Goal: Find specific page/section: Find specific page/section

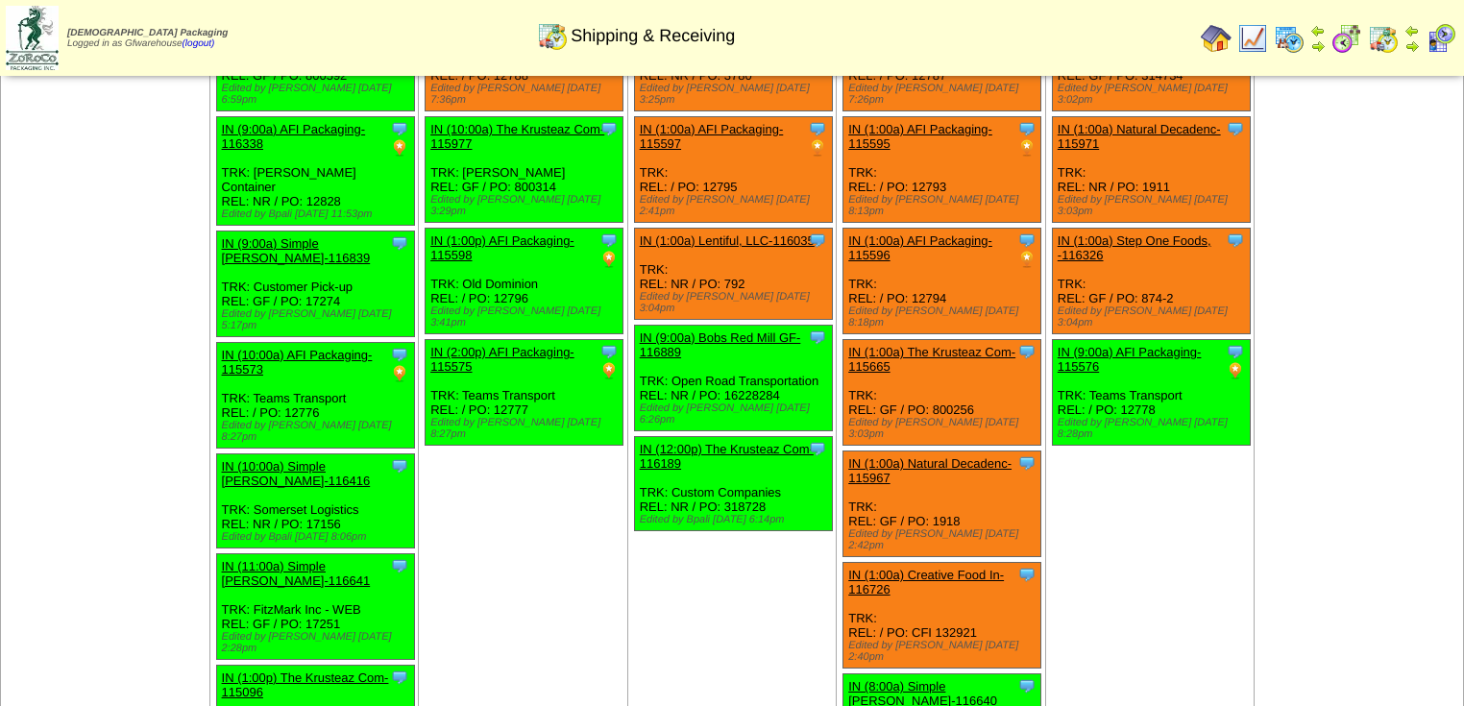
scroll to position [307, 0]
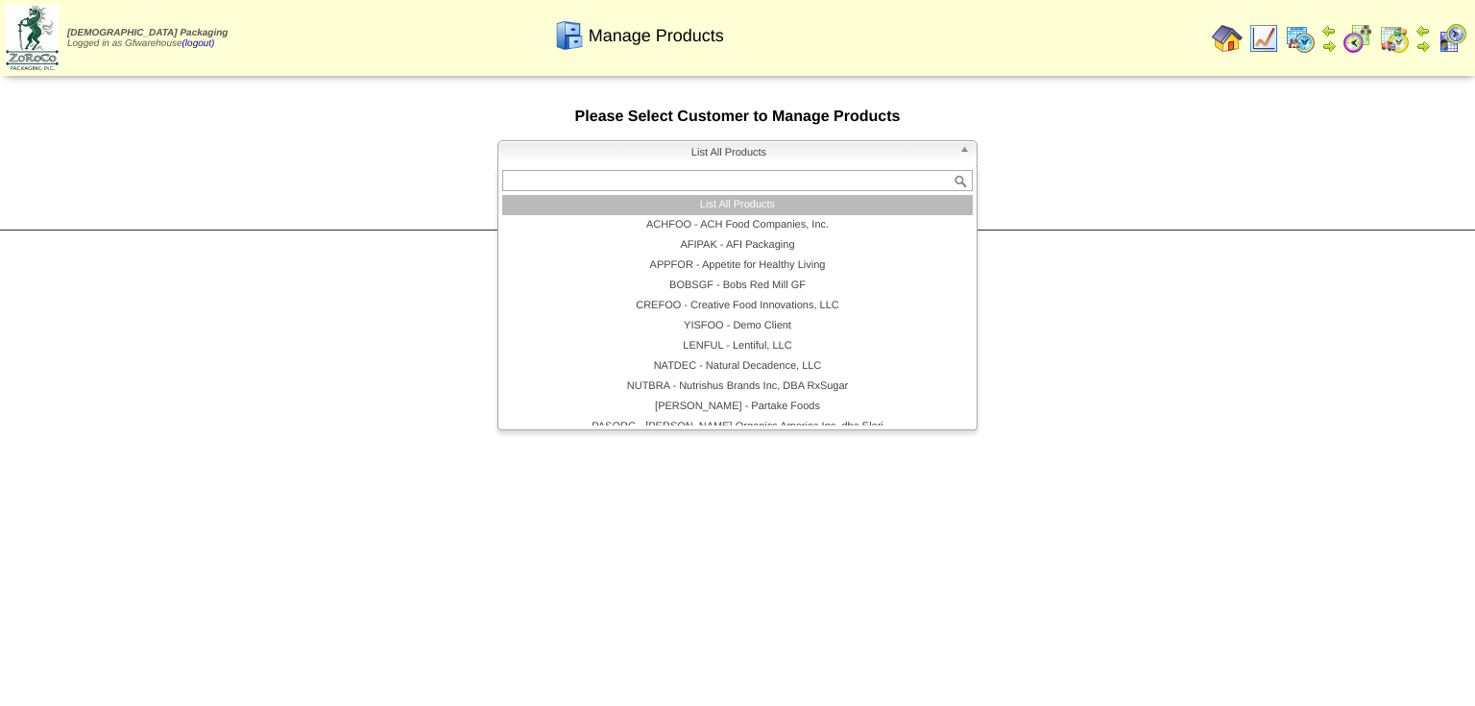
click at [968, 153] on b at bounding box center [968, 153] width 17 height 25
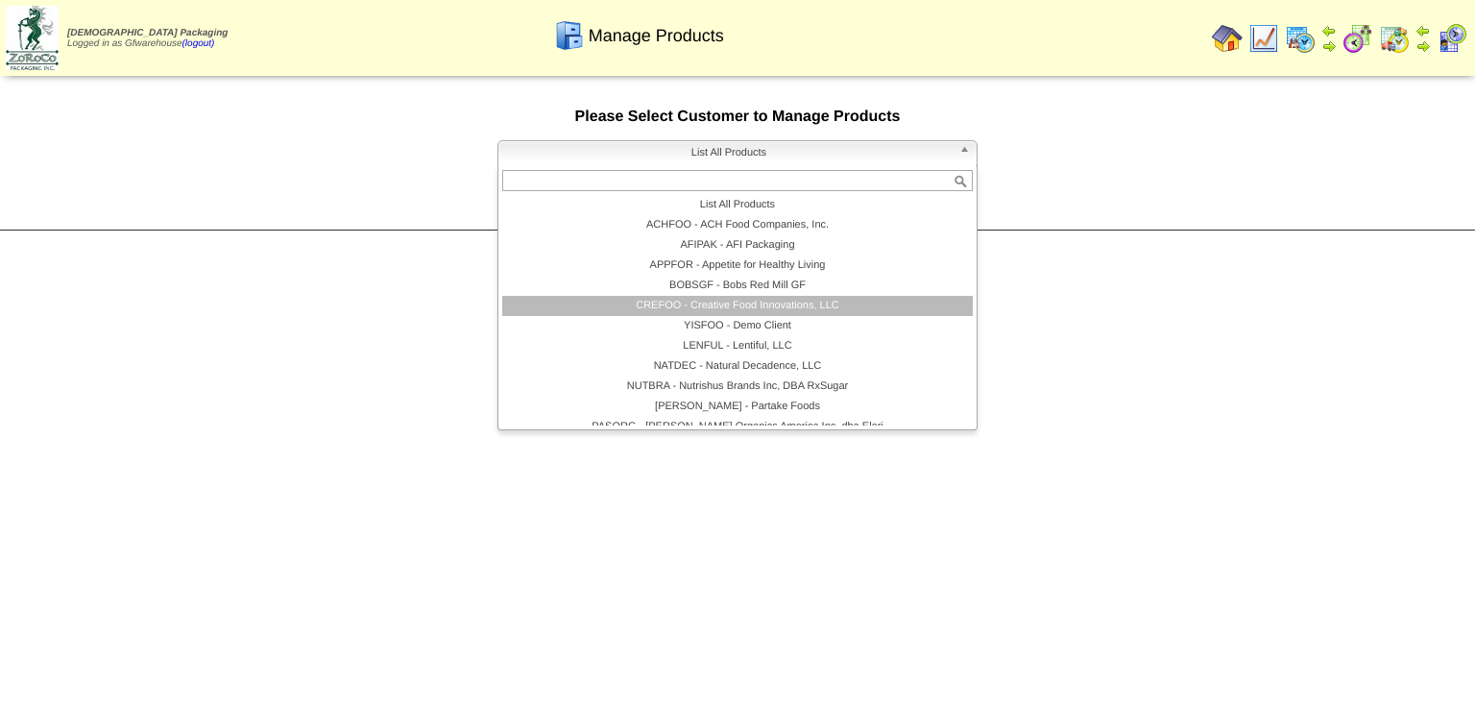
scroll to position [111, 0]
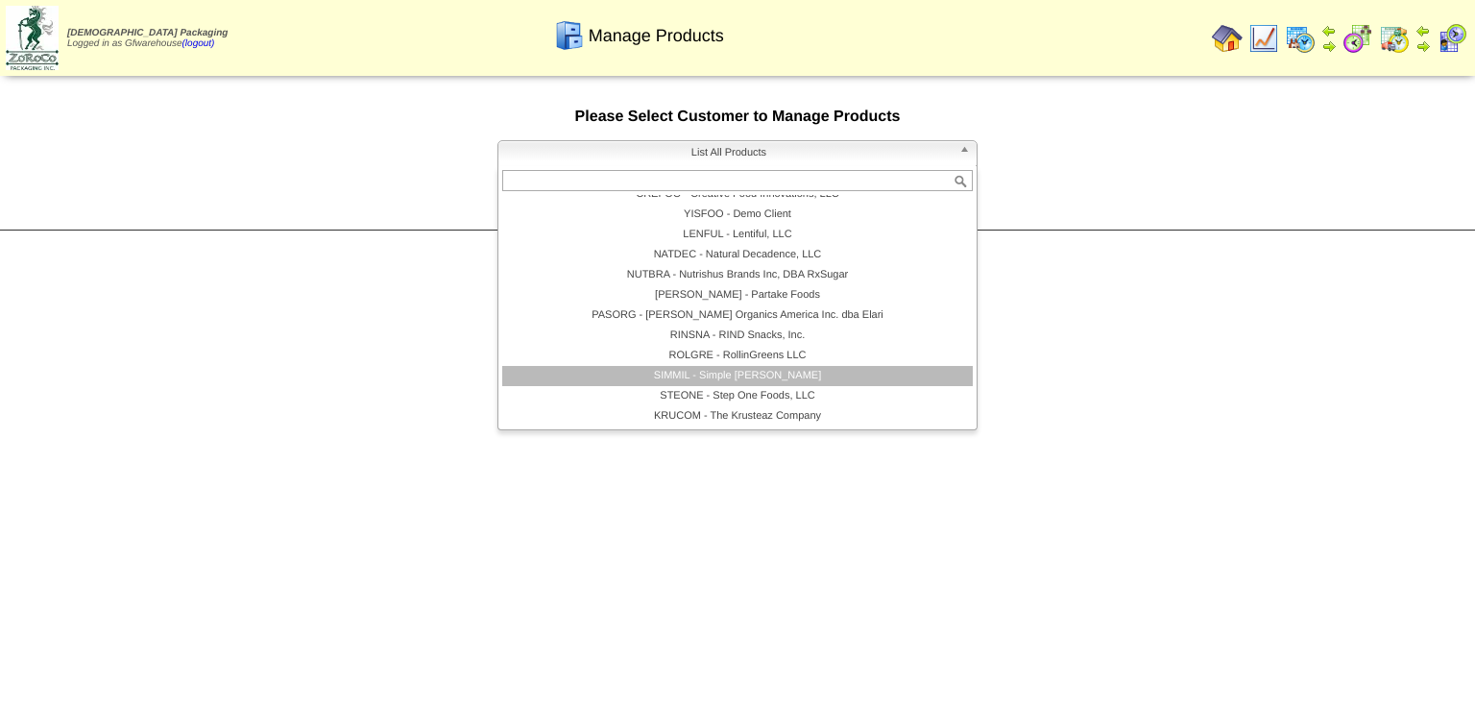
click at [800, 381] on li "SIMMIL - Simple Mills" at bounding box center [737, 376] width 471 height 20
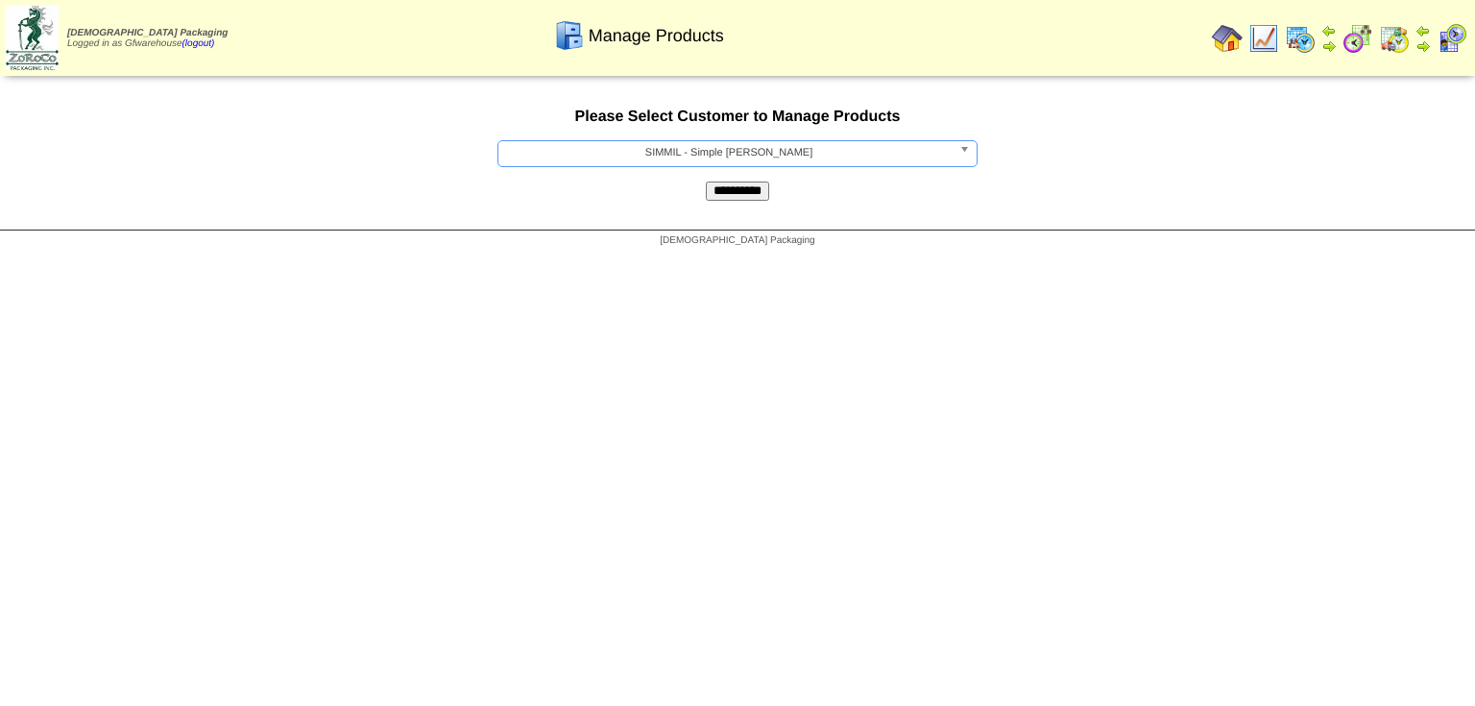
click at [756, 197] on input "**********" at bounding box center [737, 191] width 63 height 19
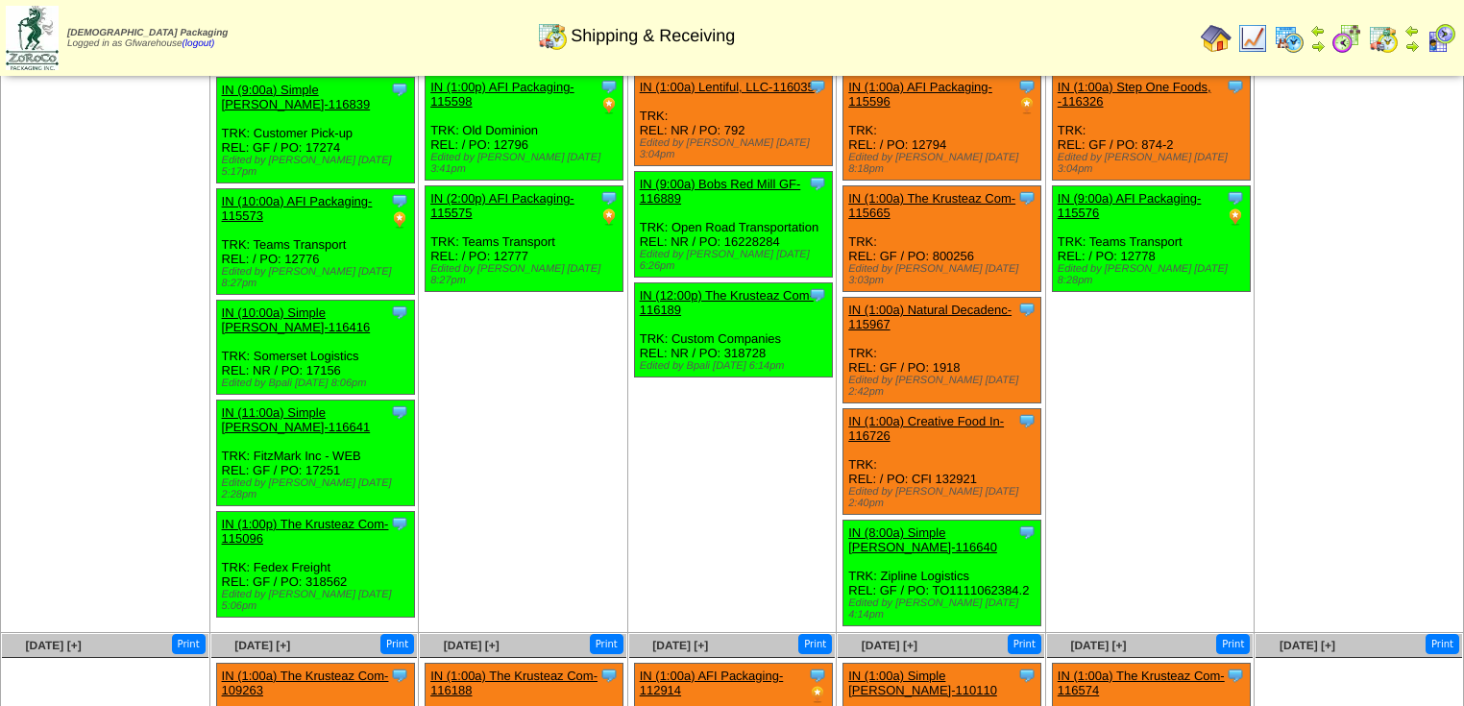
click at [1412, 347] on td "Sep 27 [+] Print" at bounding box center [1358, 227] width 209 height 812
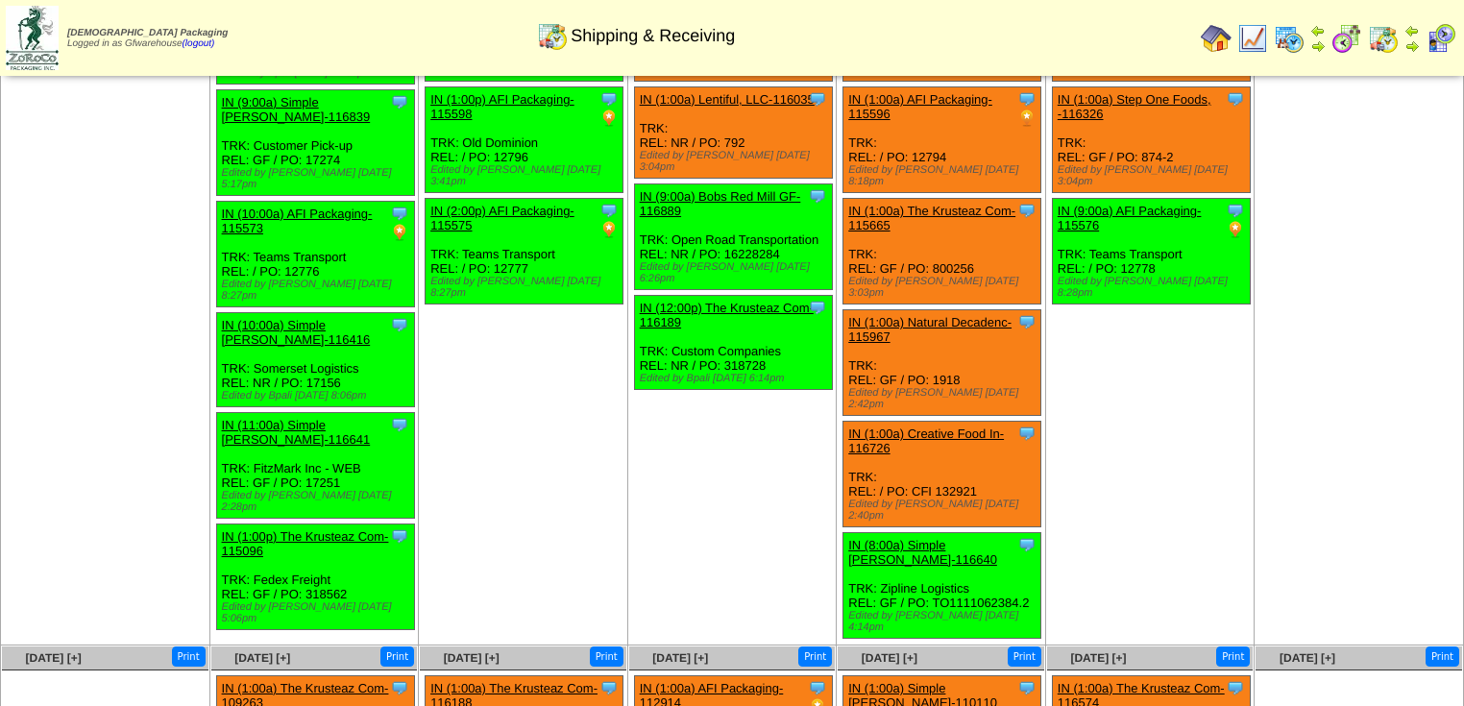
scroll to position [384, 0]
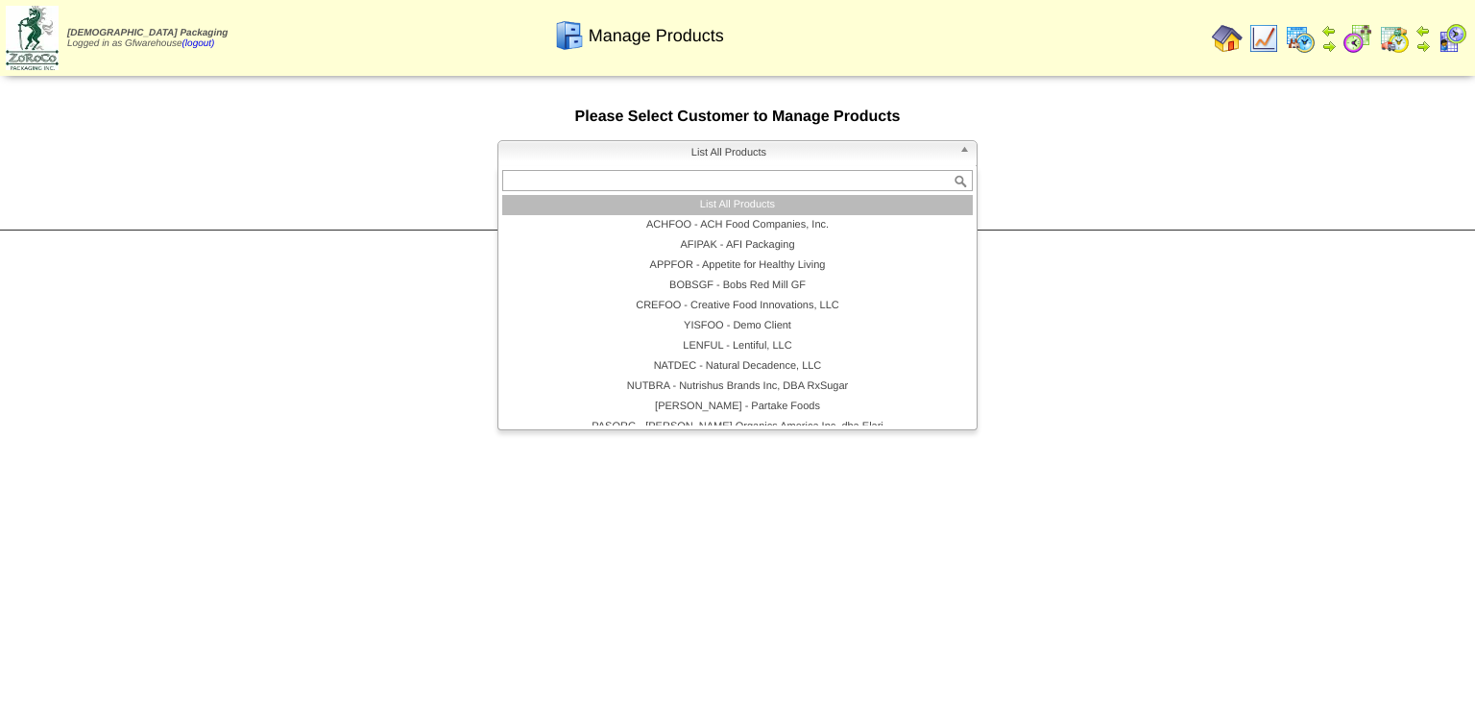
click at [962, 154] on b at bounding box center [968, 153] width 17 height 25
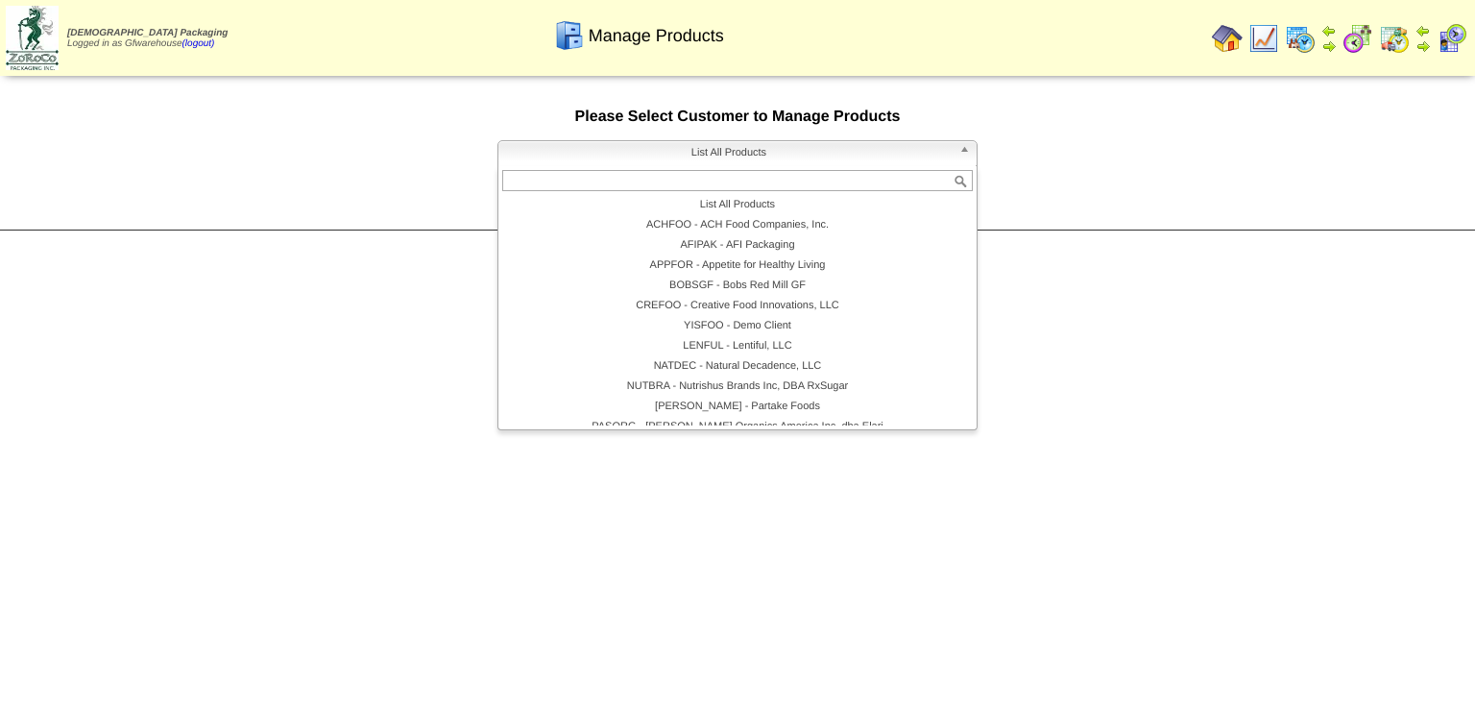
scroll to position [111, 0]
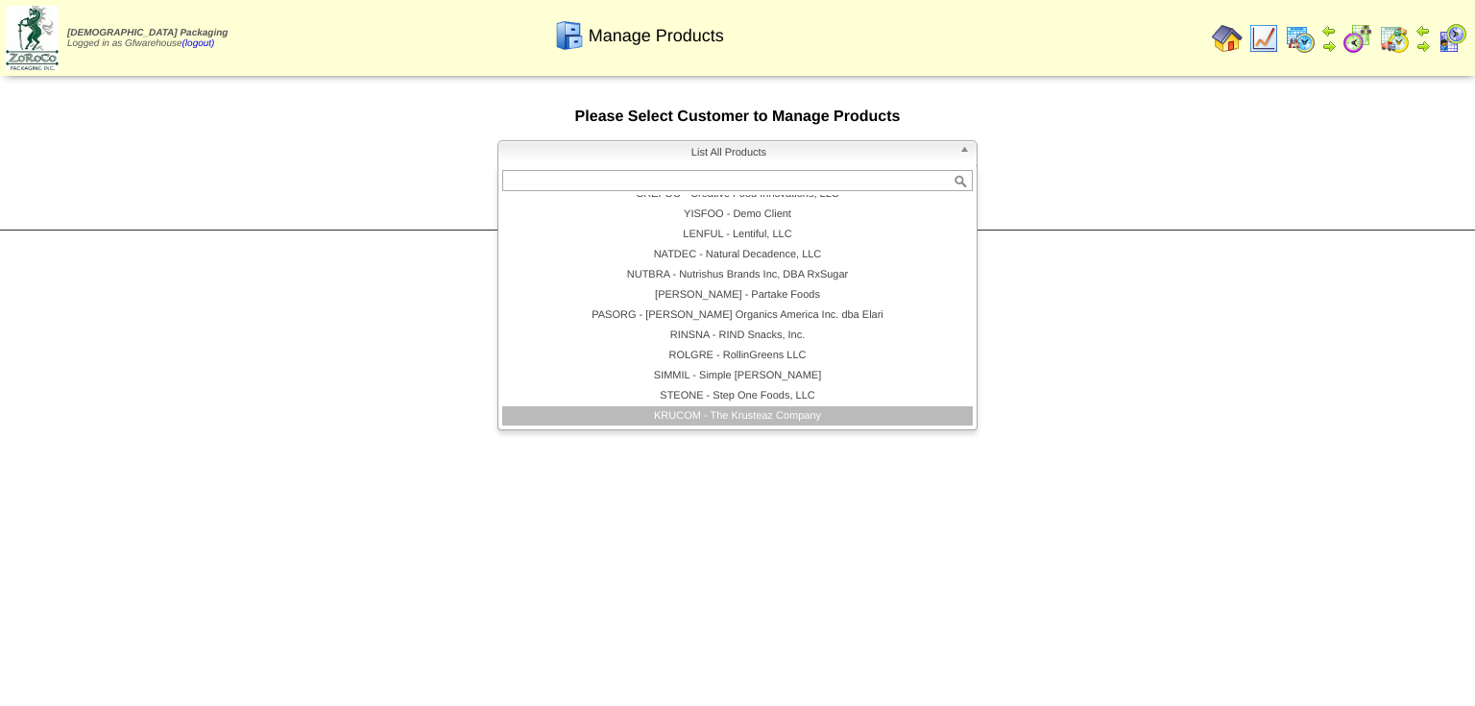
click at [745, 414] on li "KRUCOM - The Krusteaz Company" at bounding box center [737, 416] width 471 height 20
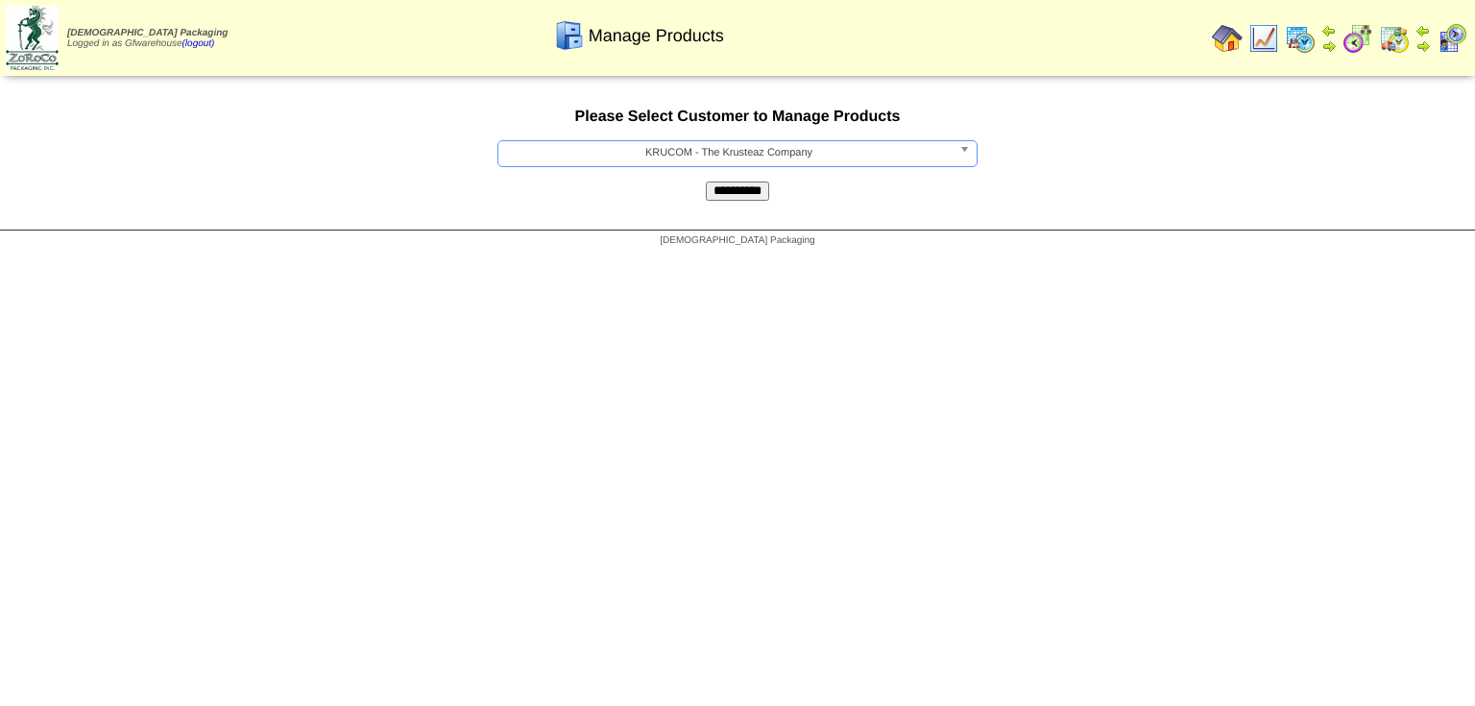
click at [746, 200] on input "**********" at bounding box center [737, 191] width 63 height 19
